Goal: Navigation & Orientation: Go to known website

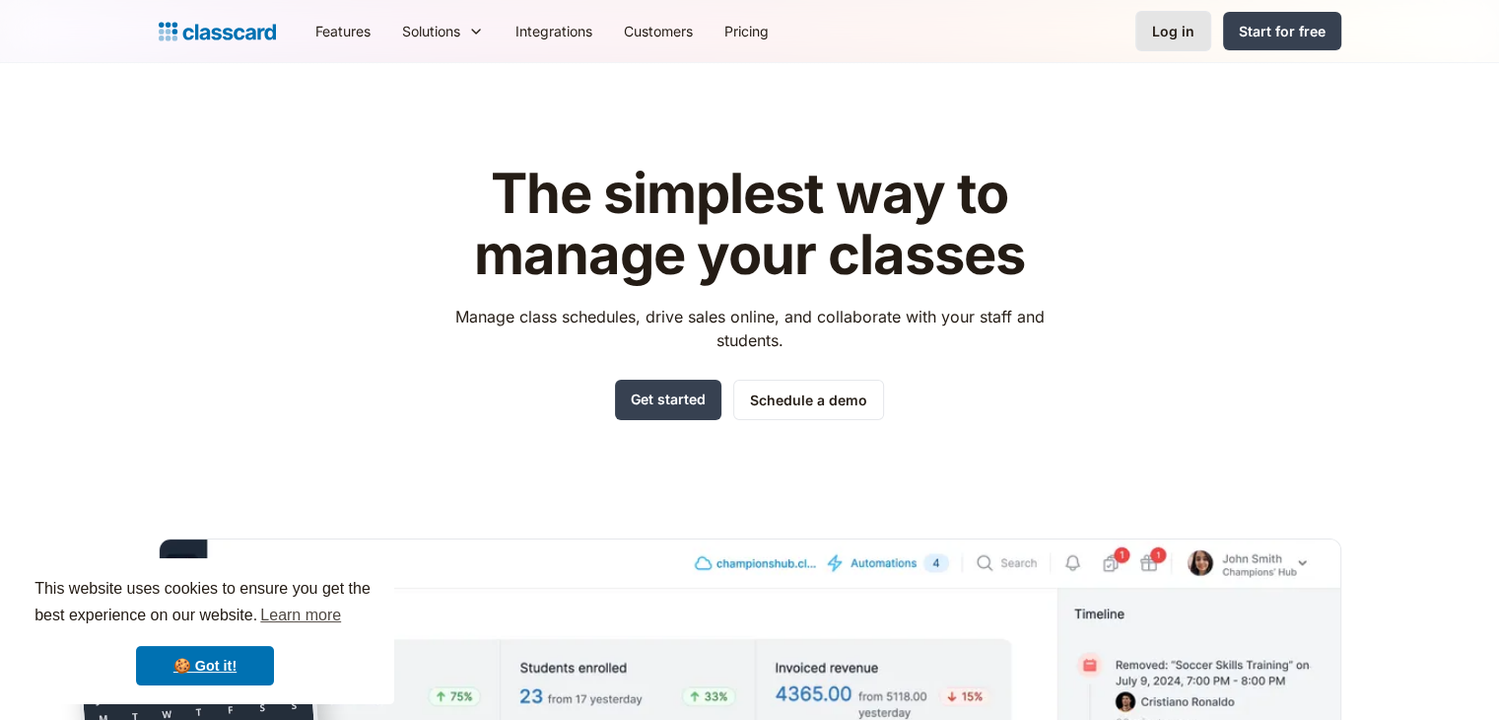
click at [1161, 29] on div "Log in" at bounding box center [1173, 31] width 42 height 21
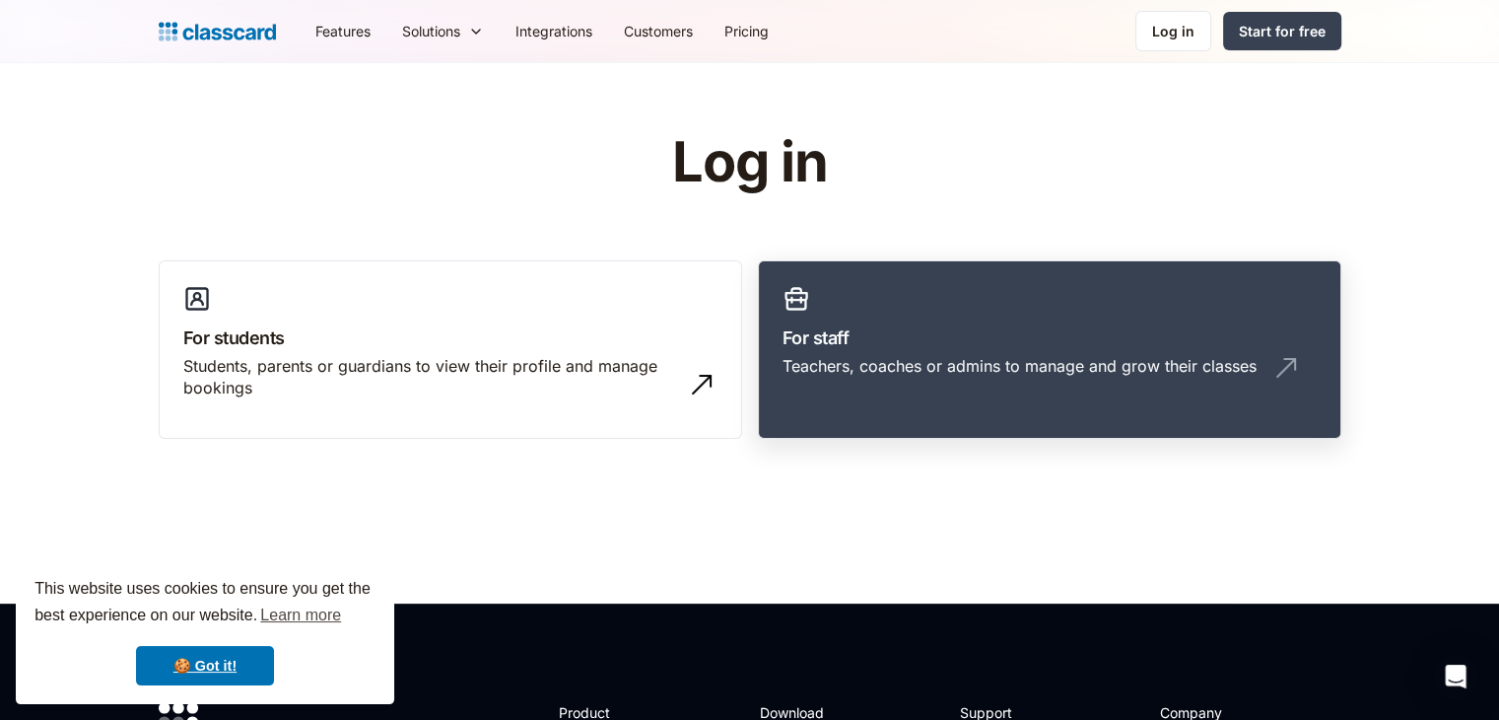
click at [929, 370] on div "Teachers, coaches or admins to manage and grow their classes" at bounding box center [1020, 366] width 474 height 22
